Goal: Task Accomplishment & Management: Use online tool/utility

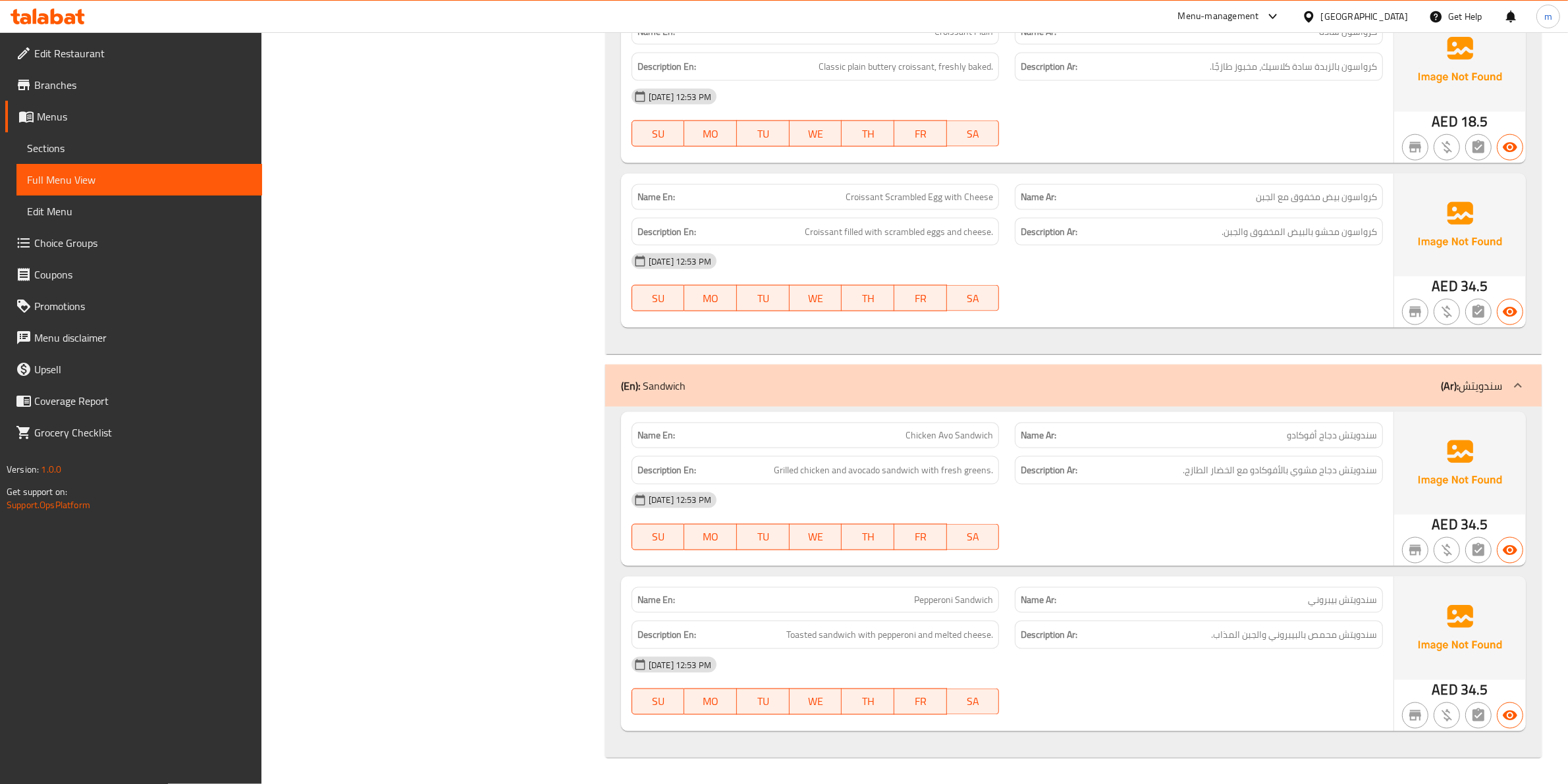
scroll to position [2103, 0]
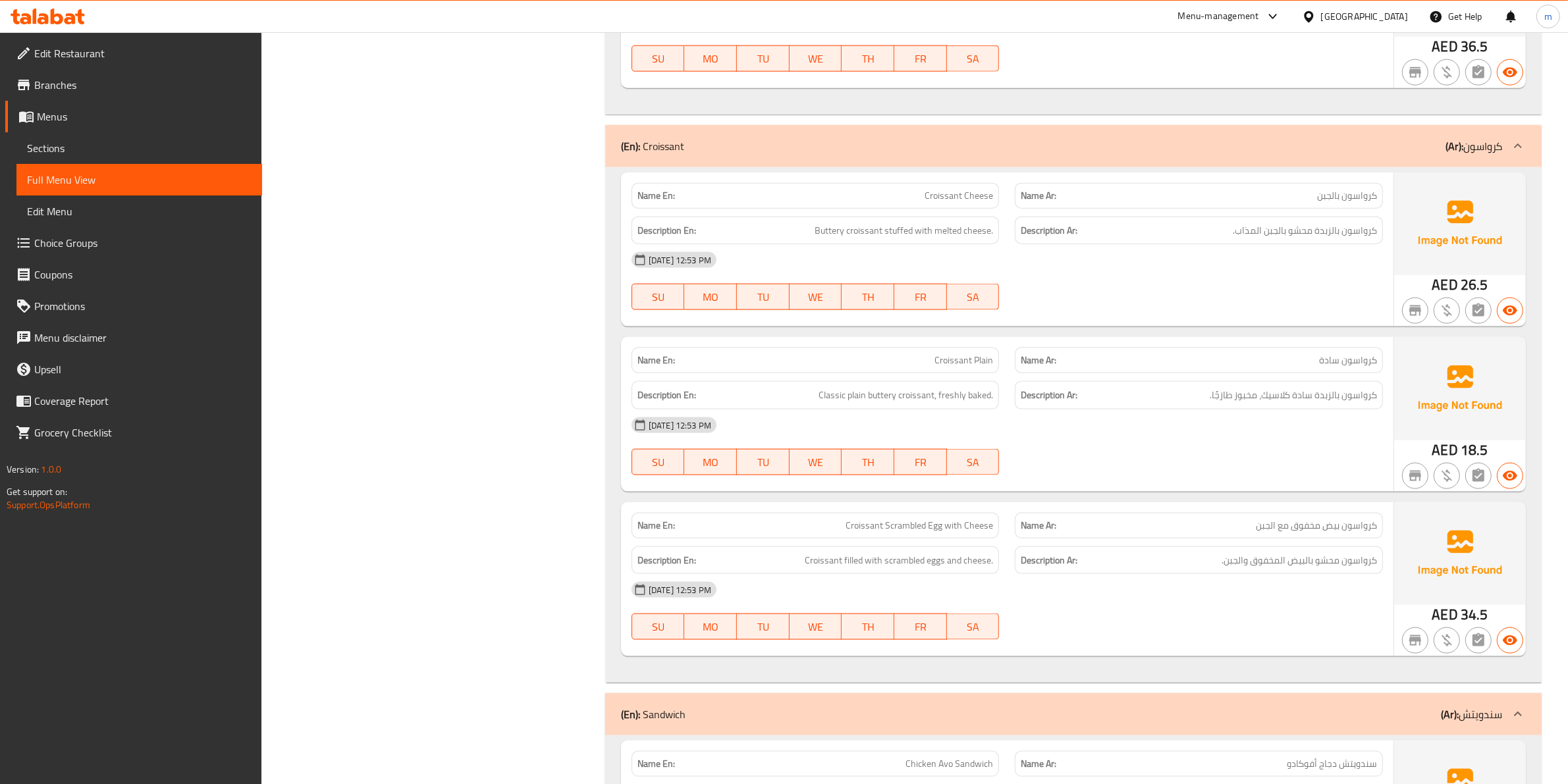
click at [105, 120] on span "Menus" at bounding box center [144, 116] width 214 height 16
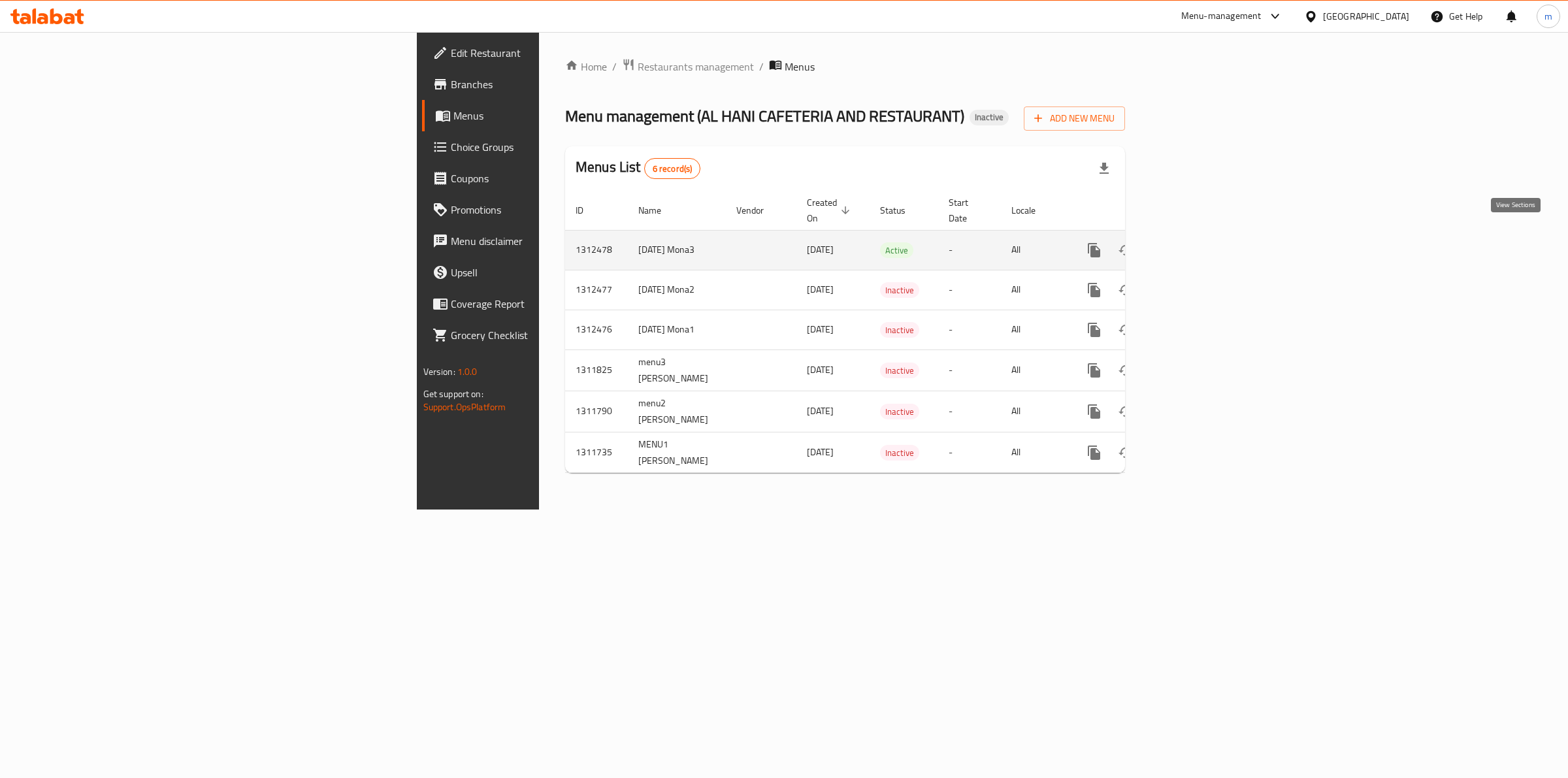
click at [1204, 246] on link "enhanced table" at bounding box center [1188, 250] width 31 height 31
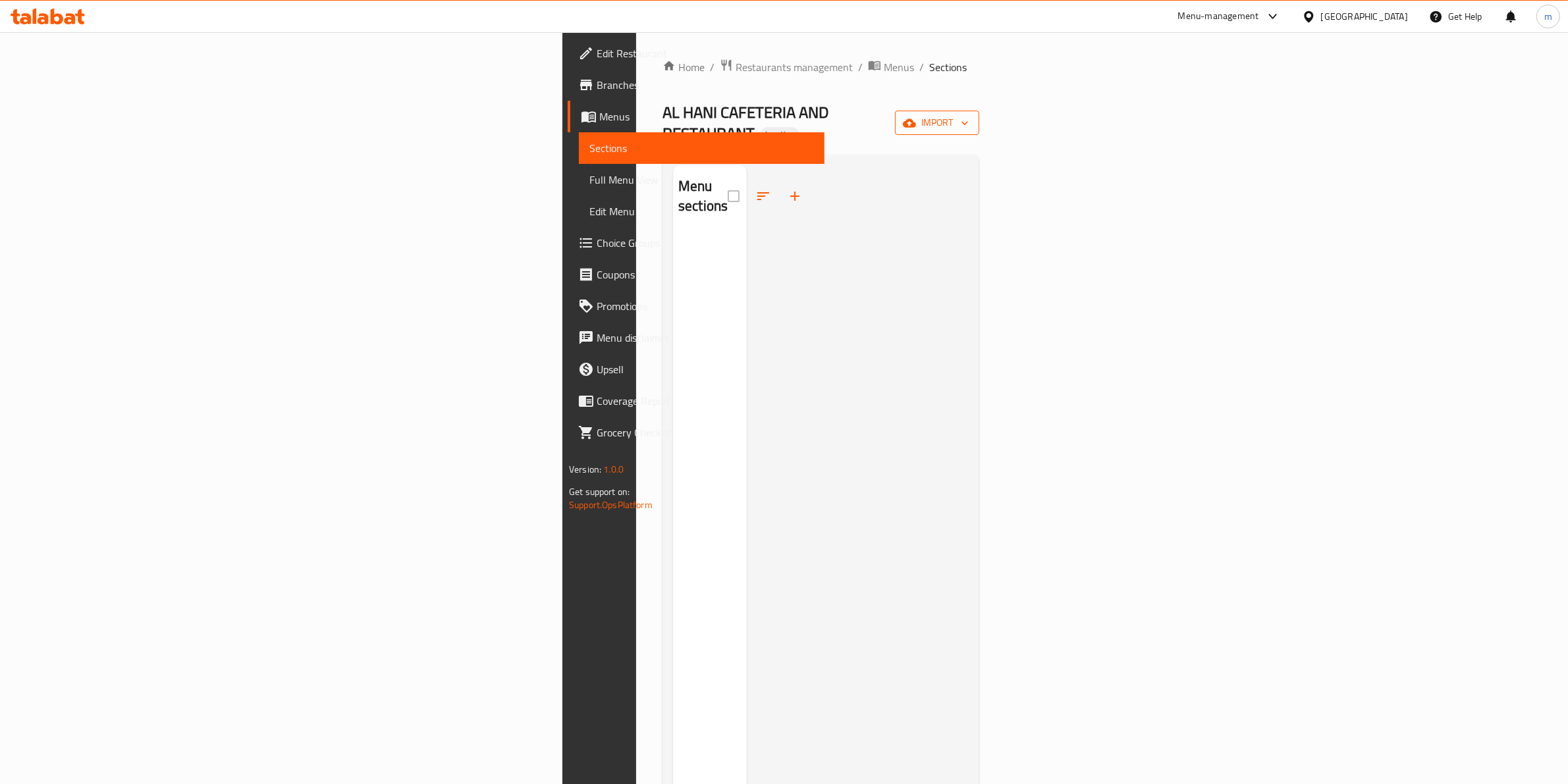
click at [968, 115] on span "import" at bounding box center [937, 123] width 63 height 17
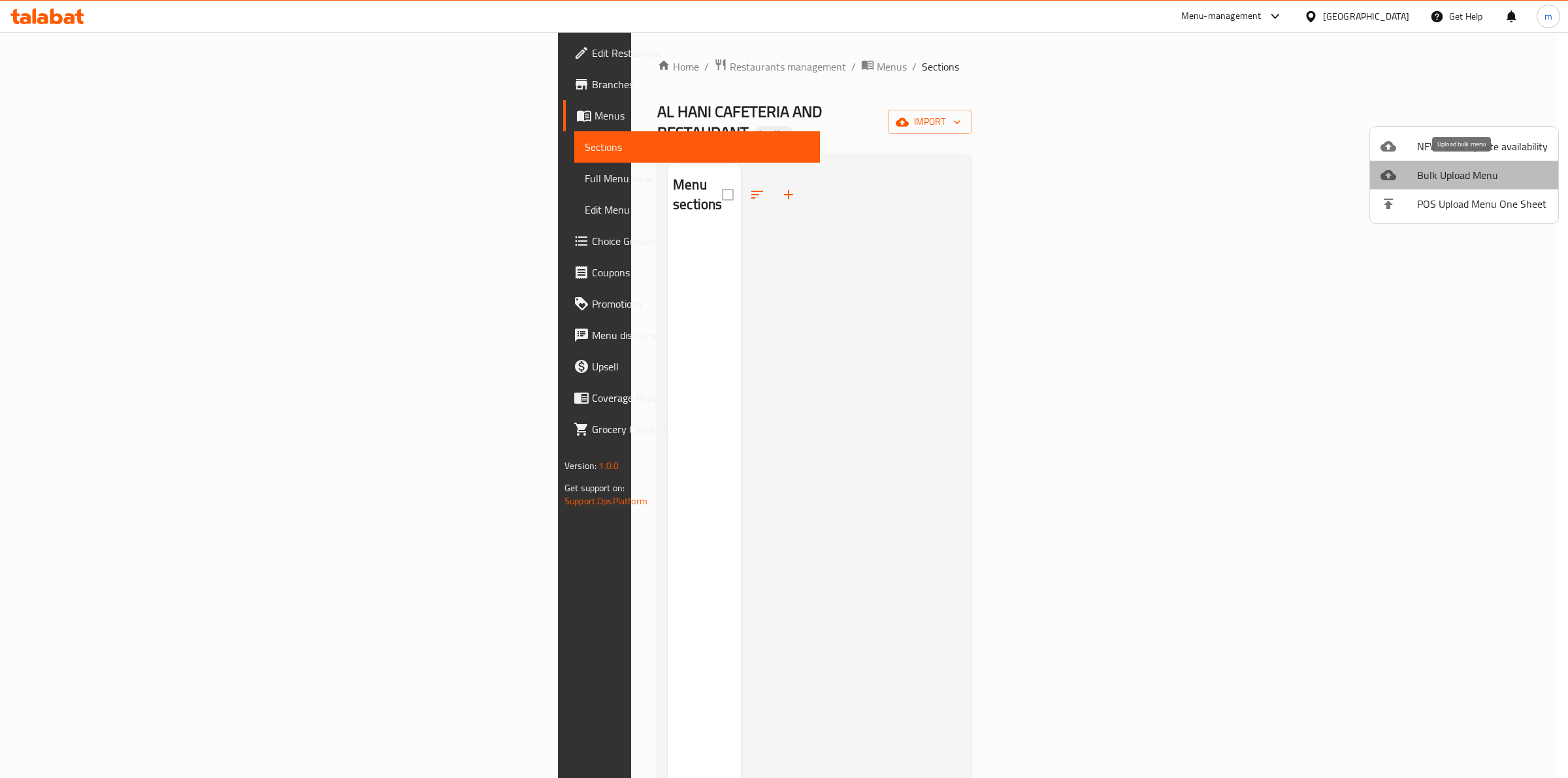
click at [1474, 174] on span "Bulk Upload Menu" at bounding box center [1483, 174] width 131 height 16
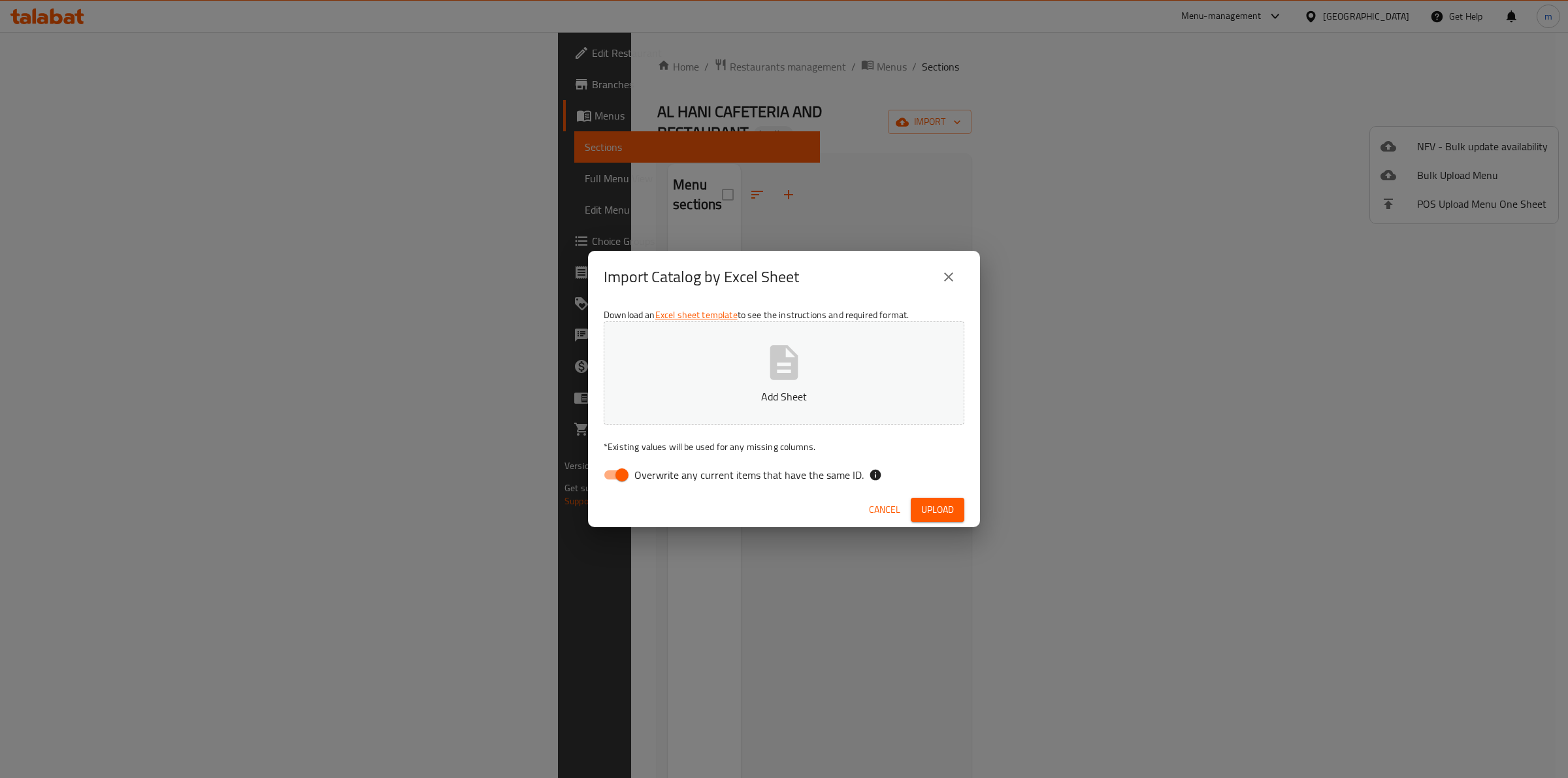
click at [614, 480] on input "Overwrite any current items that have the same ID." at bounding box center [622, 475] width 74 height 25
checkbox input "false"
click at [735, 380] on button "Add Sheet" at bounding box center [783, 373] width 360 height 104
click at [957, 501] on button "Upload" at bounding box center [937, 510] width 53 height 24
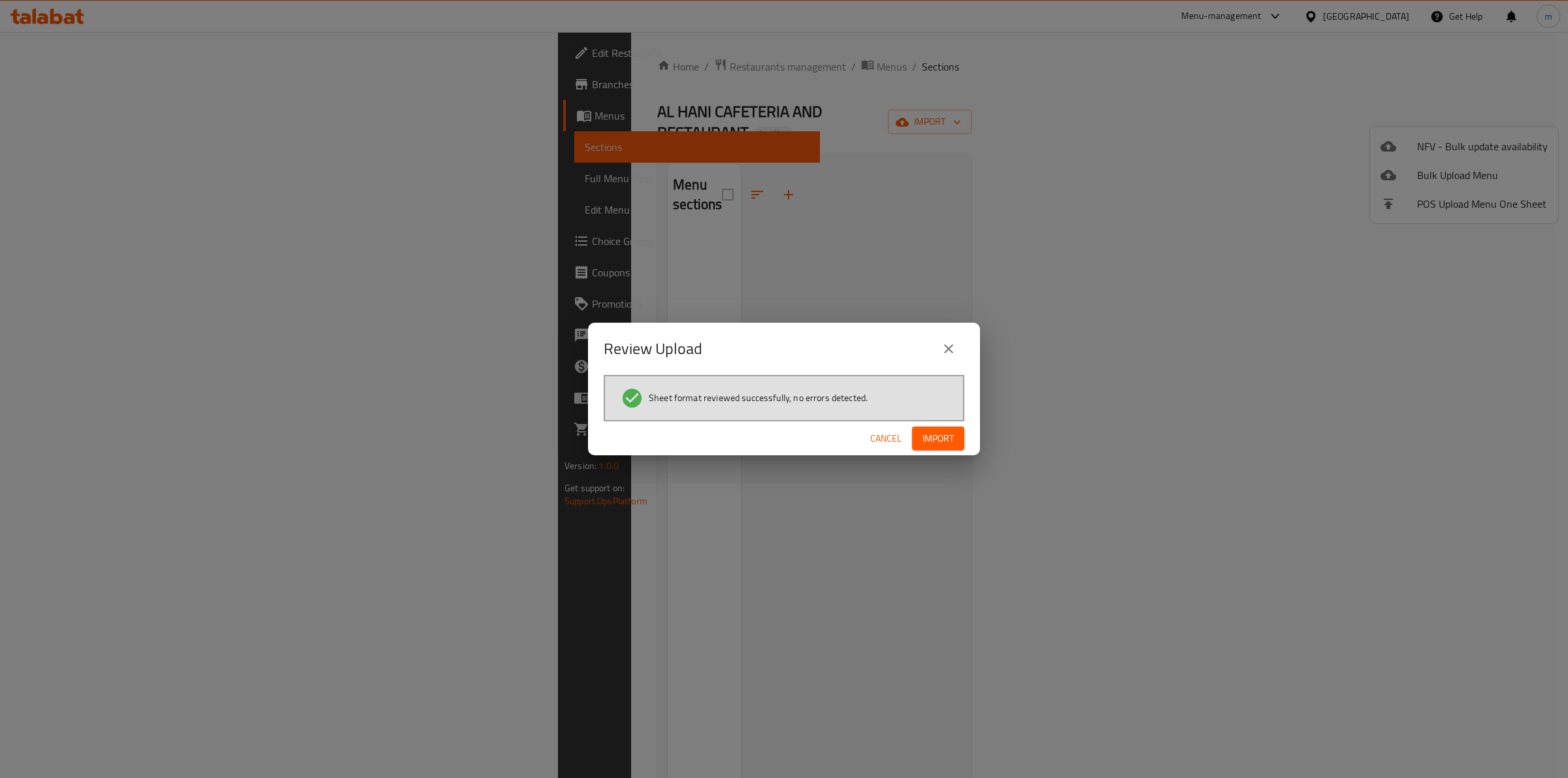
click at [932, 426] on button "Import" at bounding box center [938, 438] width 52 height 24
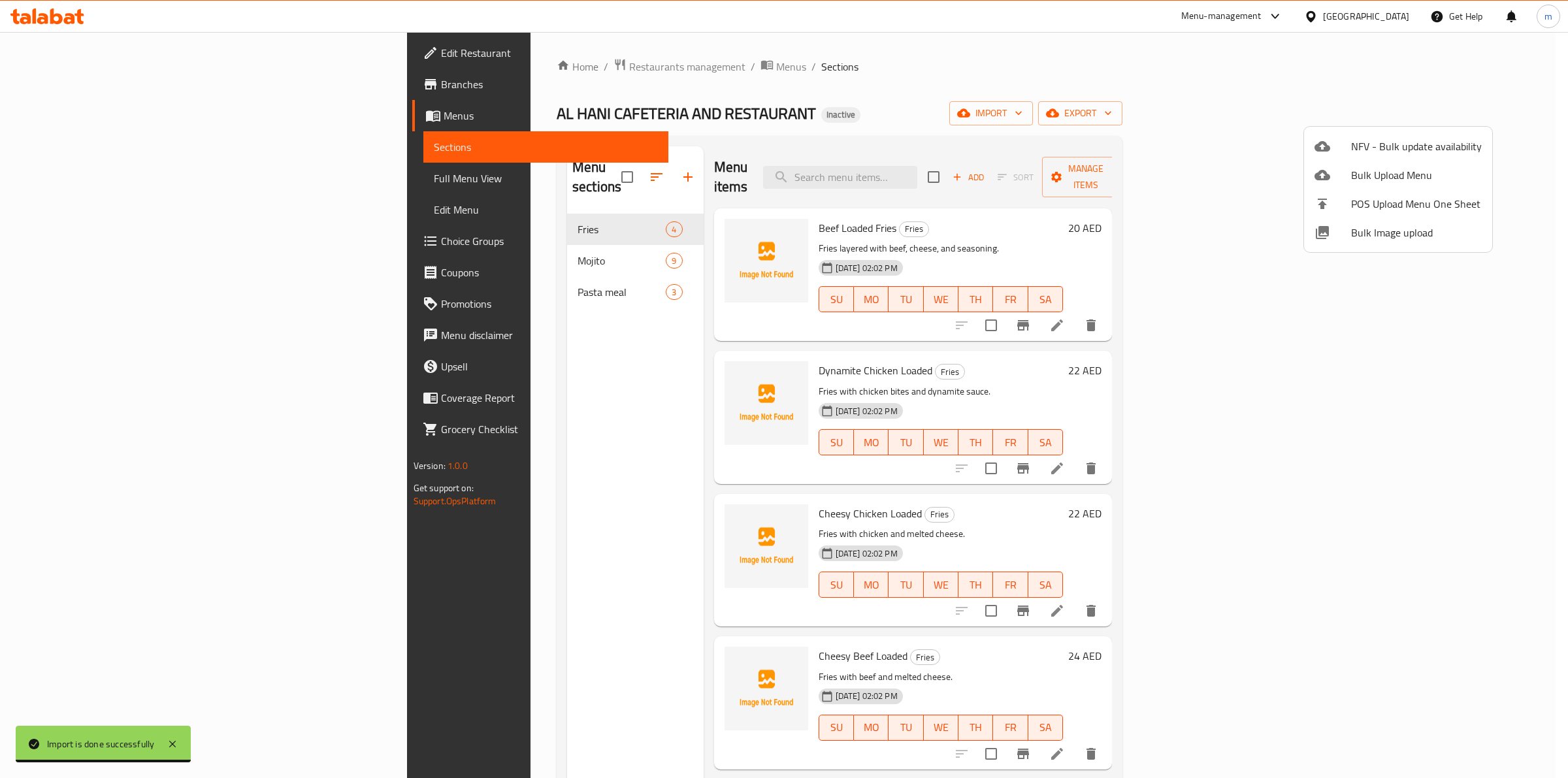
click at [1179, 90] on div at bounding box center [784, 389] width 1568 height 778
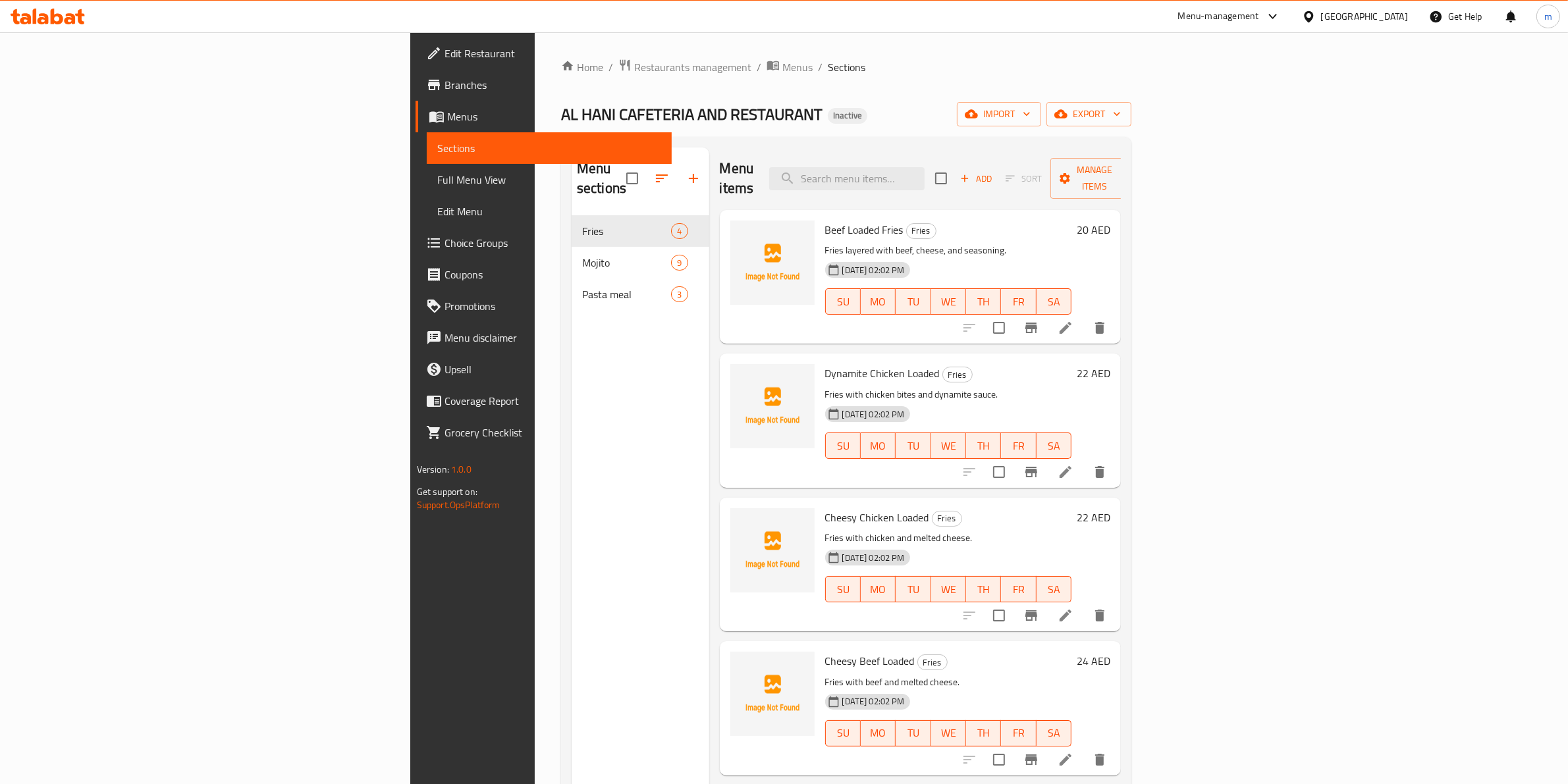
click at [437, 182] on span "Full Menu View" at bounding box center [549, 179] width 225 height 16
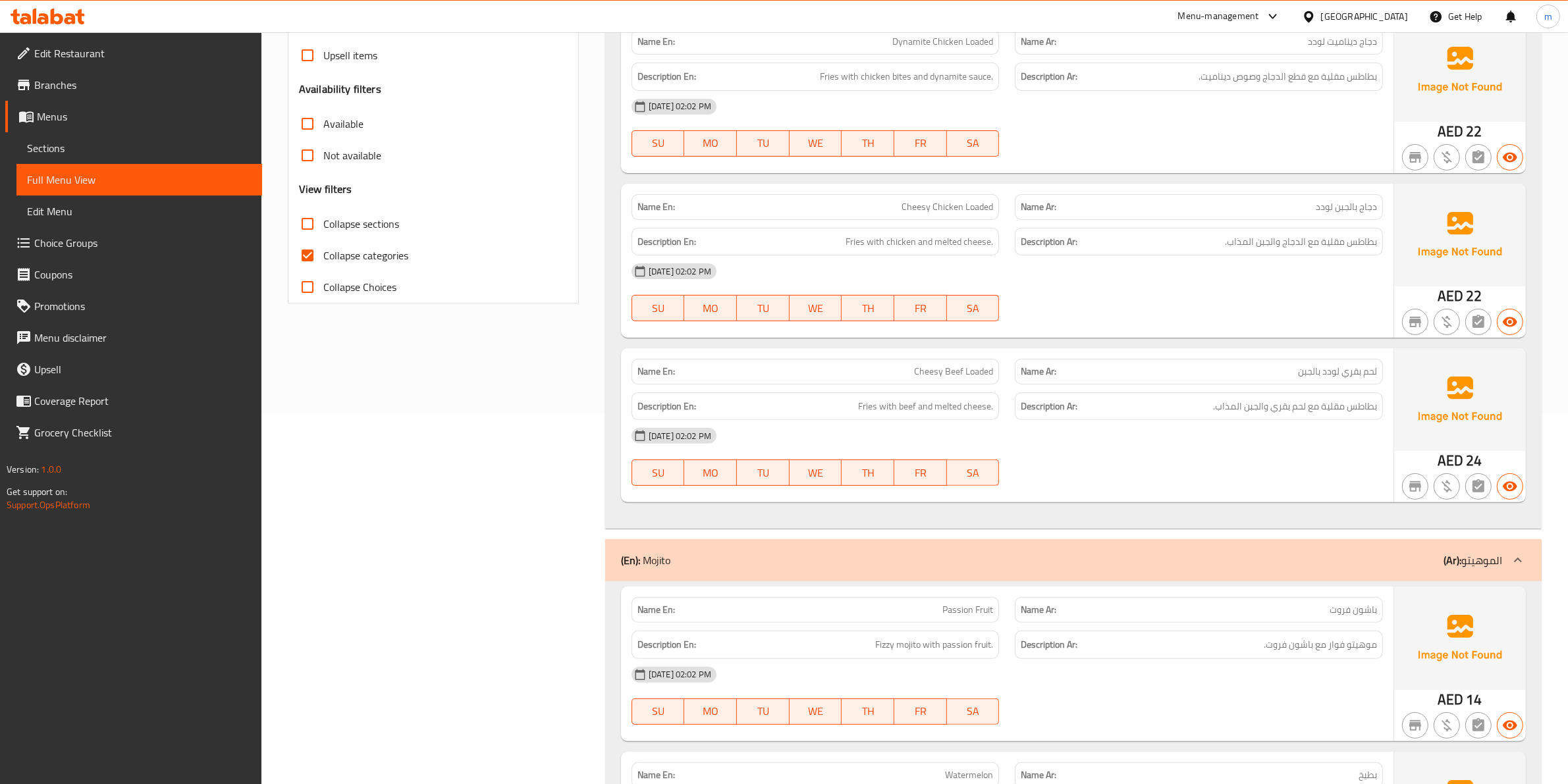
scroll to position [137, 0]
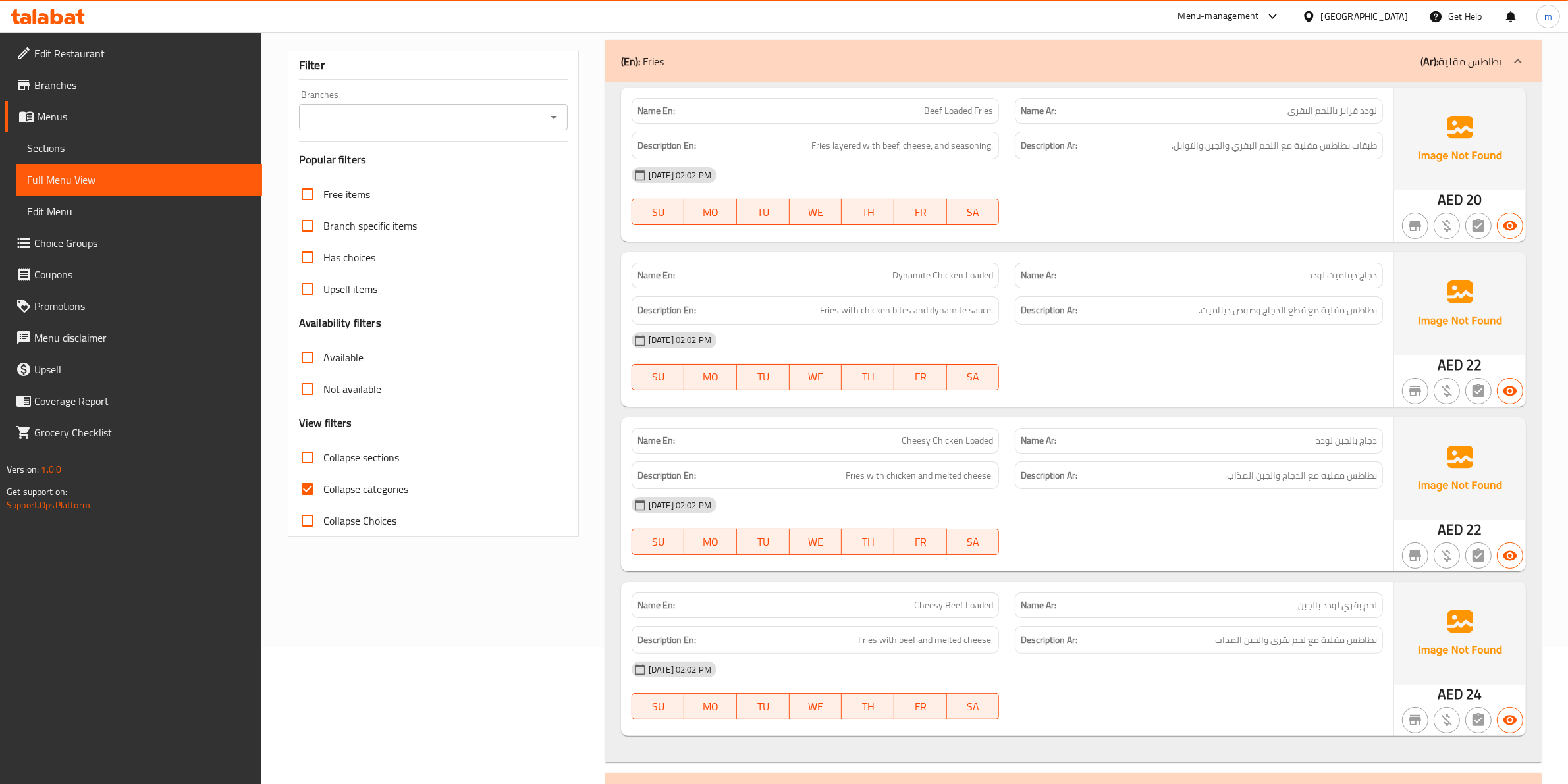
click at [362, 481] on span "Collapse categories" at bounding box center [366, 488] width 85 height 16
click at [323, 480] on input "Collapse categories" at bounding box center [308, 488] width 31 height 31
checkbox input "false"
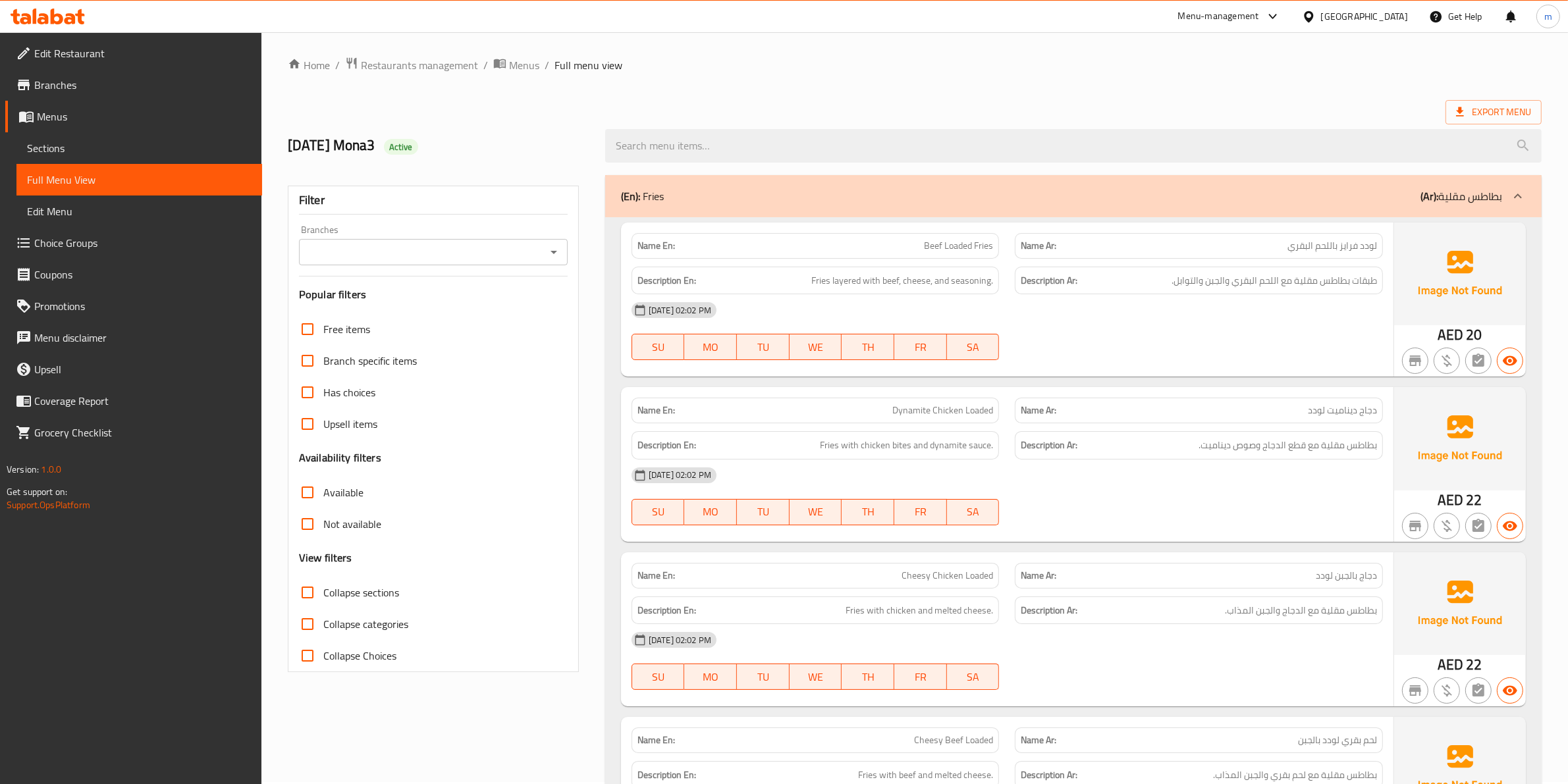
scroll to position [0, 0]
click at [1489, 123] on span "Export Menu" at bounding box center [1493, 115] width 75 height 17
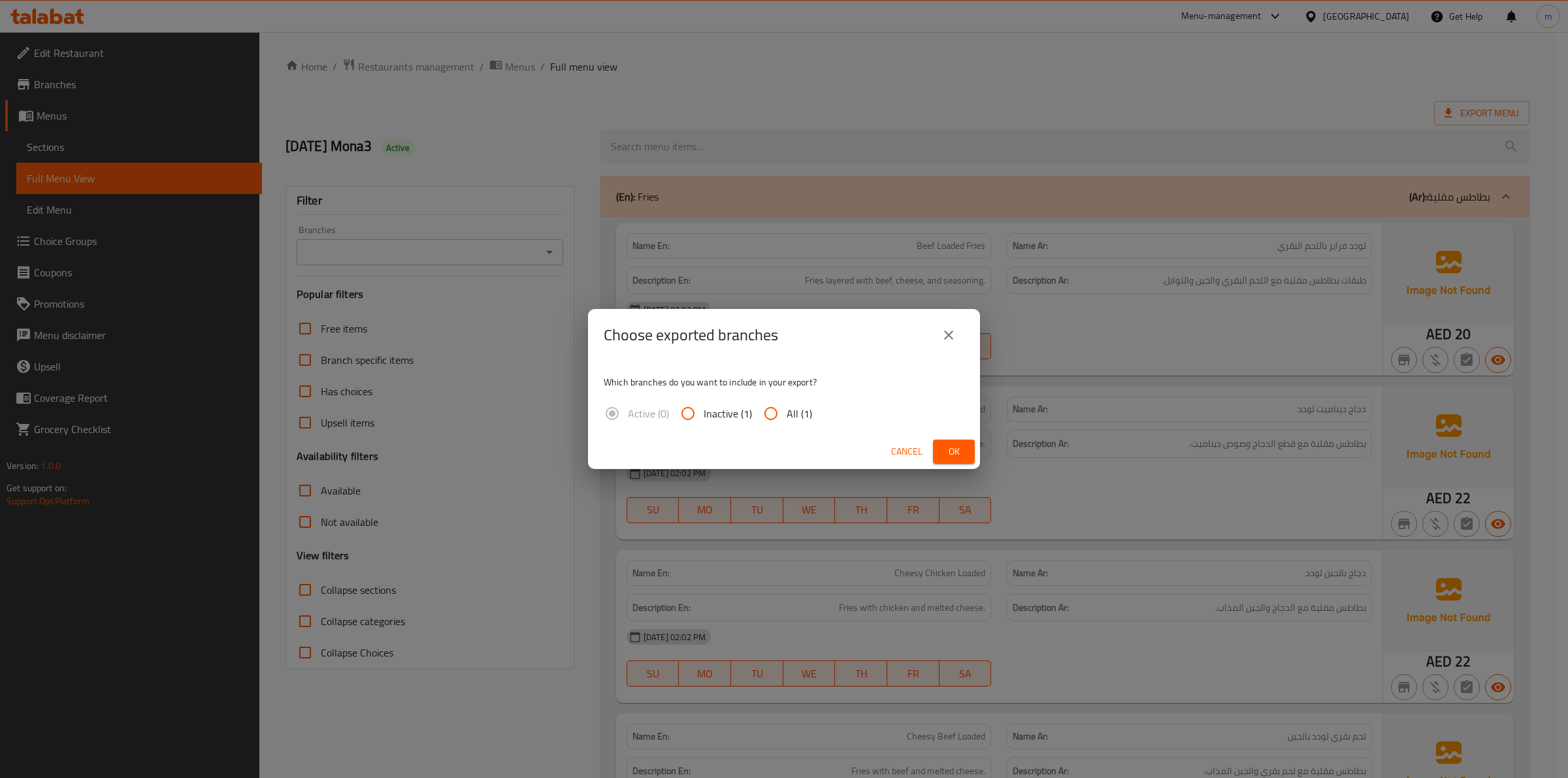
click at [772, 410] on input "All (1)" at bounding box center [771, 413] width 31 height 31
radio input "true"
click at [606, 415] on label "Active (0)" at bounding box center [633, 413] width 72 height 31
click at [945, 447] on span "Ok" at bounding box center [954, 452] width 21 height 16
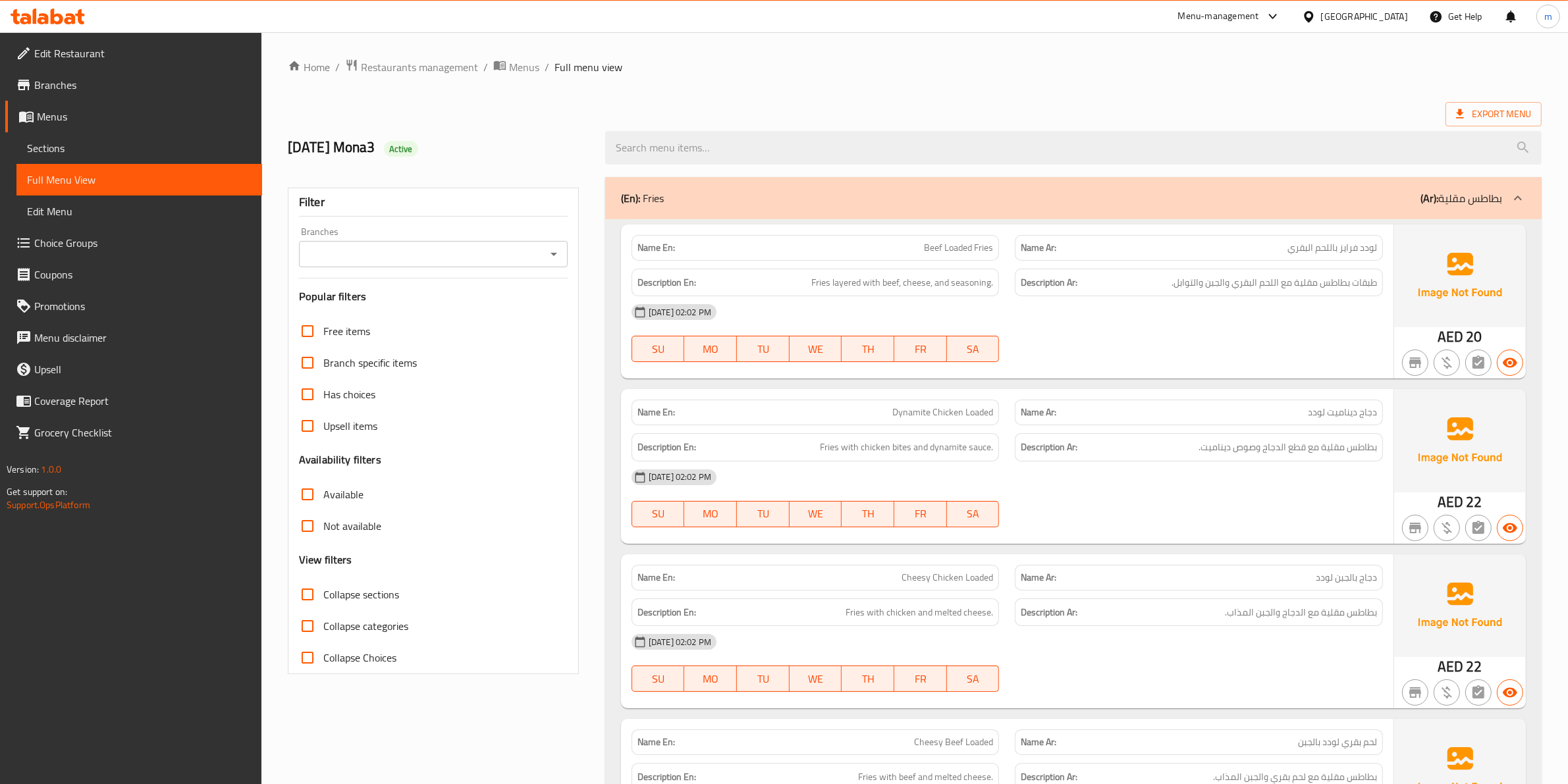
click at [1160, 103] on div "Export Menu" at bounding box center [914, 114] width 1254 height 24
click at [1473, 119] on span "Export Menu" at bounding box center [1493, 115] width 75 height 17
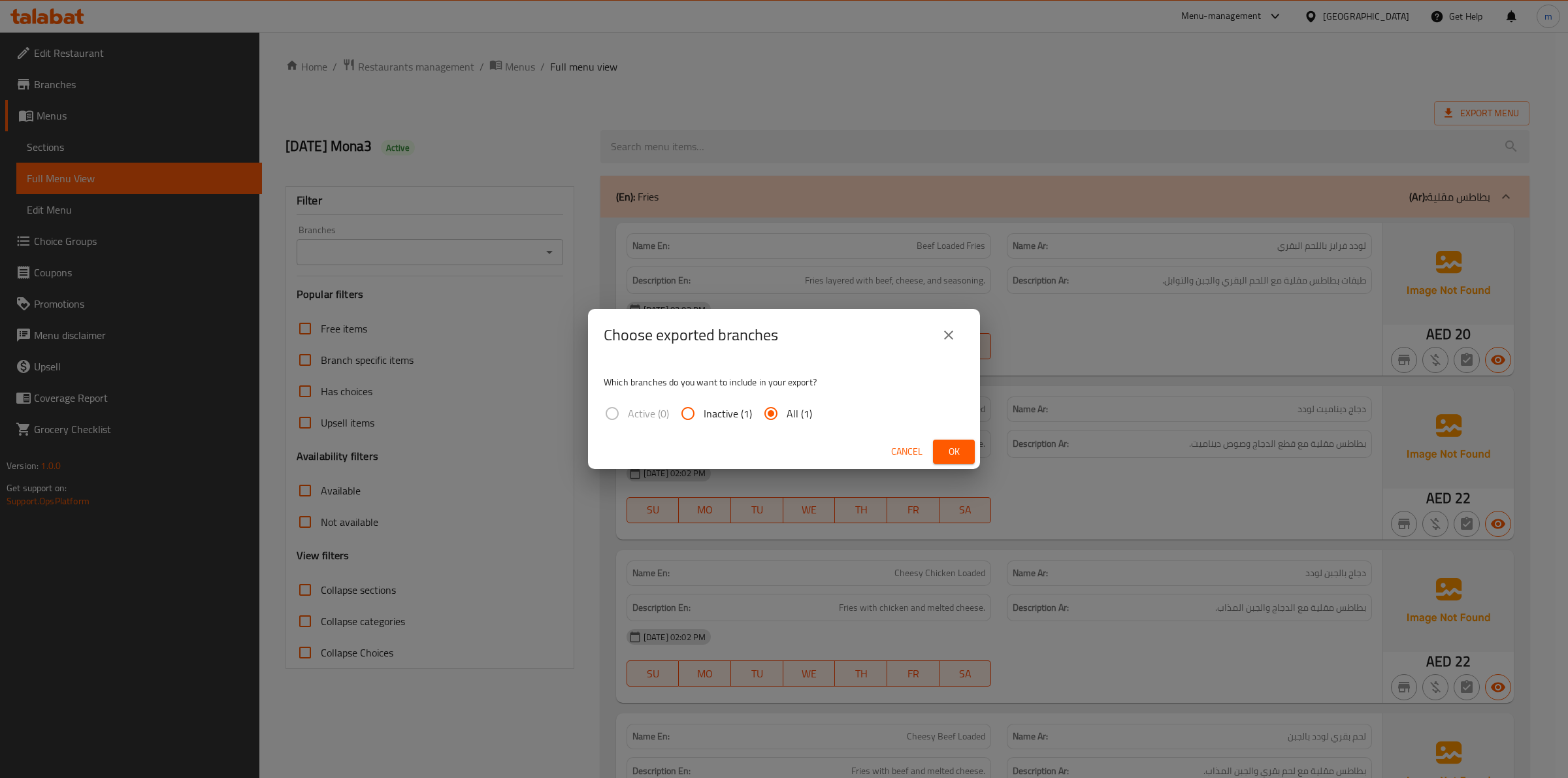
click at [708, 413] on span "Inactive (1)" at bounding box center [727, 413] width 49 height 16
click at [703, 413] on input "Inactive (1)" at bounding box center [688, 413] width 31 height 31
radio input "true"
click at [706, 415] on span "Inactive (1)" at bounding box center [727, 413] width 49 height 16
click at [703, 415] on input "Inactive (1)" at bounding box center [688, 413] width 31 height 31
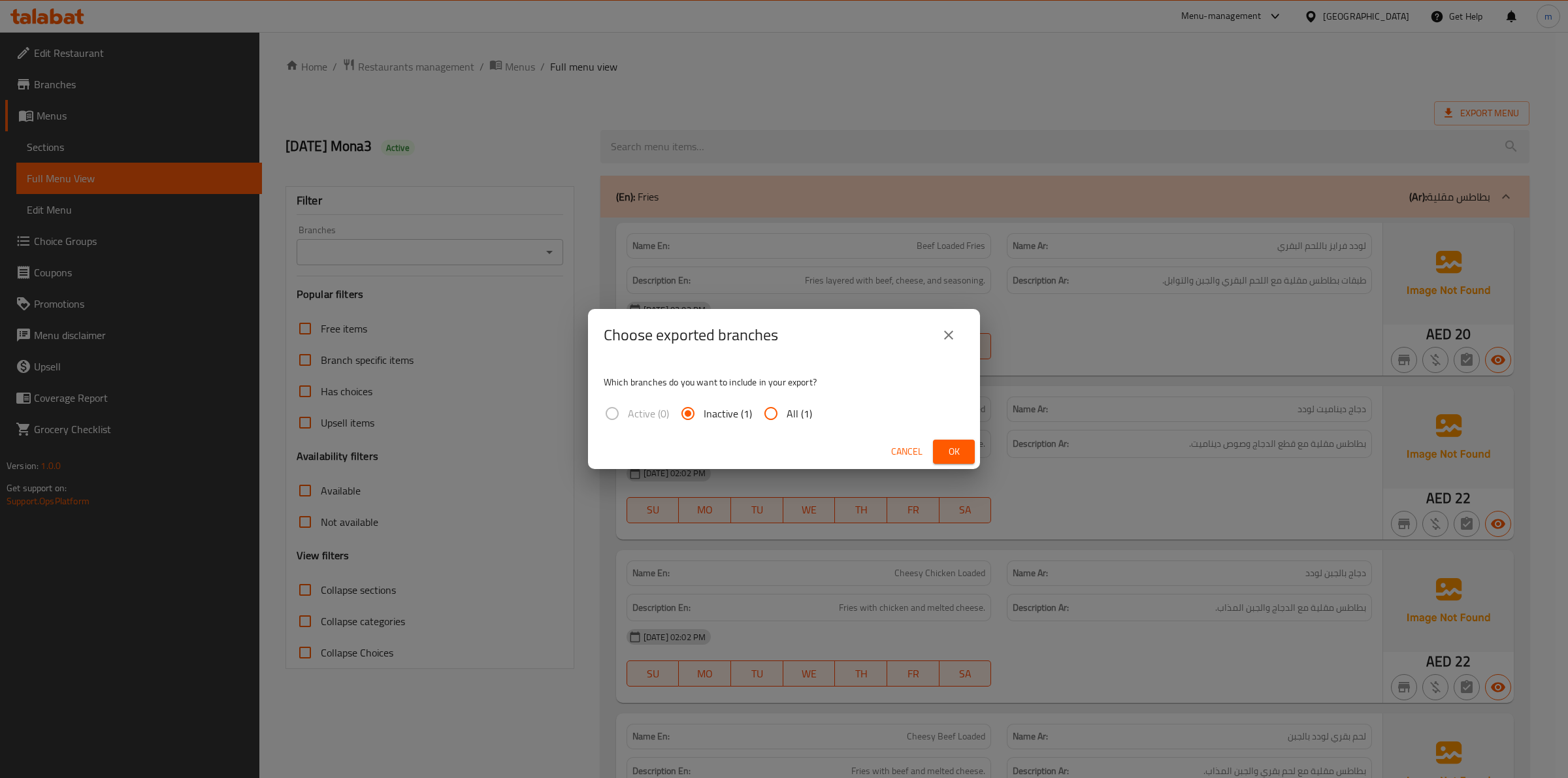
click at [625, 415] on label "Active (0)" at bounding box center [633, 413] width 72 height 31
click at [631, 412] on span "Active (0)" at bounding box center [648, 413] width 41 height 16
click at [698, 411] on input "Inactive (1)" at bounding box center [688, 413] width 31 height 31
click at [961, 335] on button "close" at bounding box center [949, 334] width 31 height 31
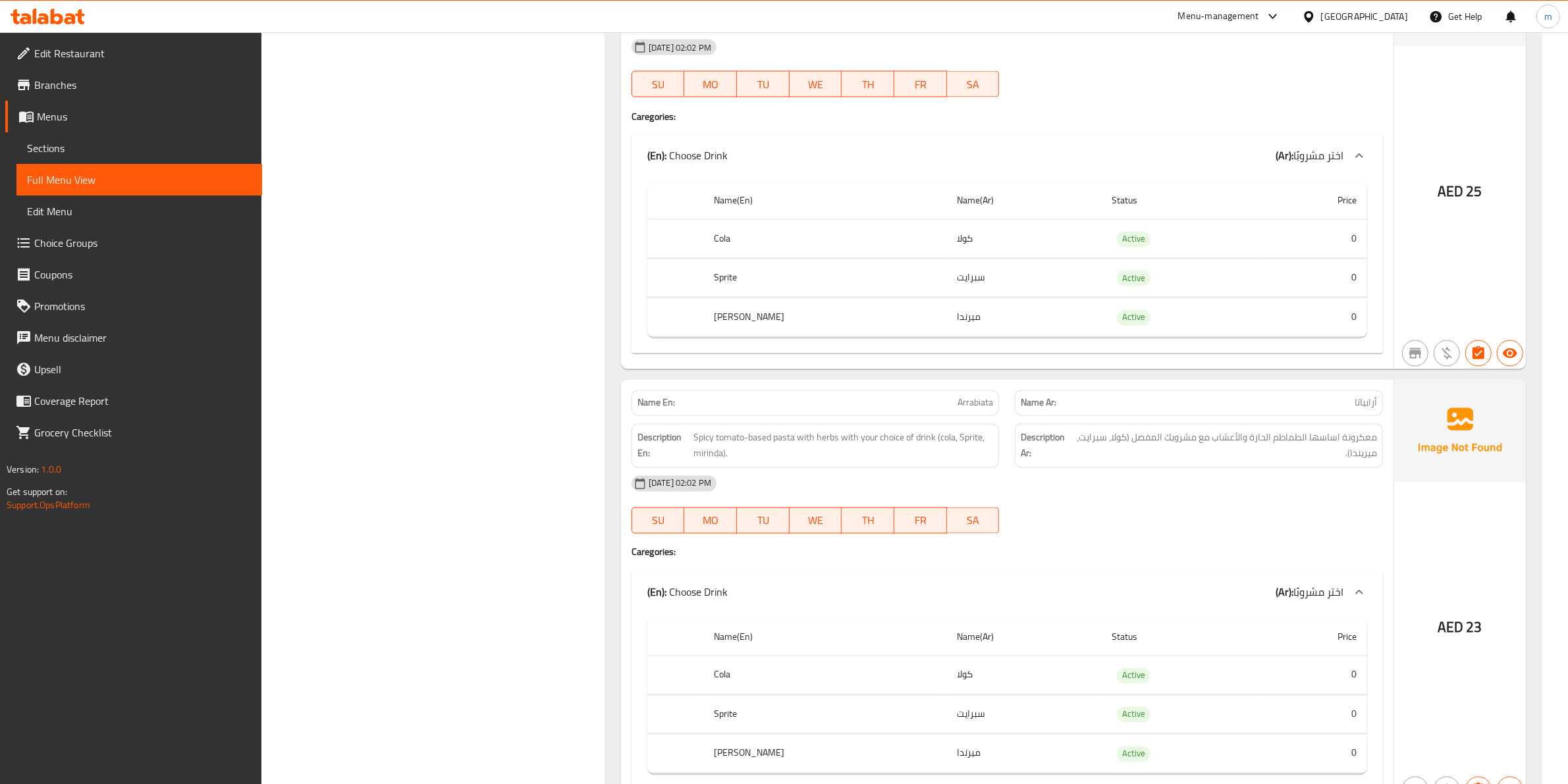
scroll to position [3088, 0]
